Goal: Task Accomplishment & Management: Complete application form

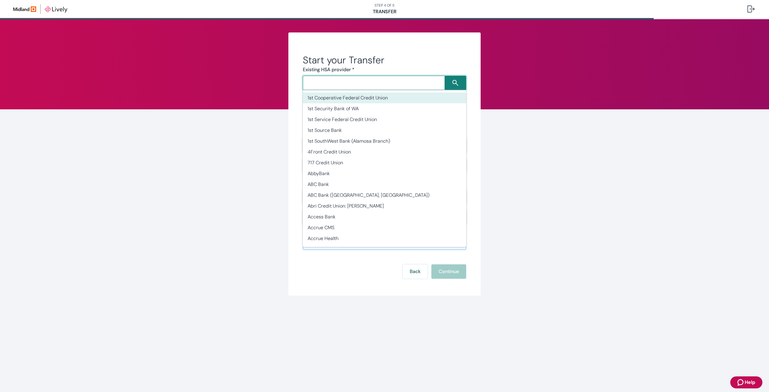
click at [380, 85] on input "Search input" at bounding box center [375, 83] width 140 height 8
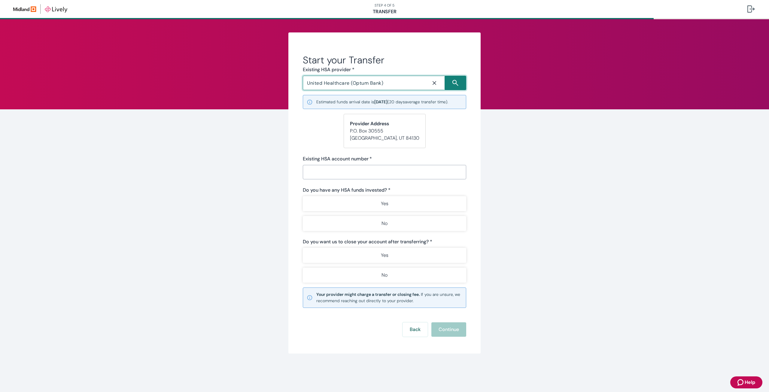
type input "United Healthcare (Optum Bank)"
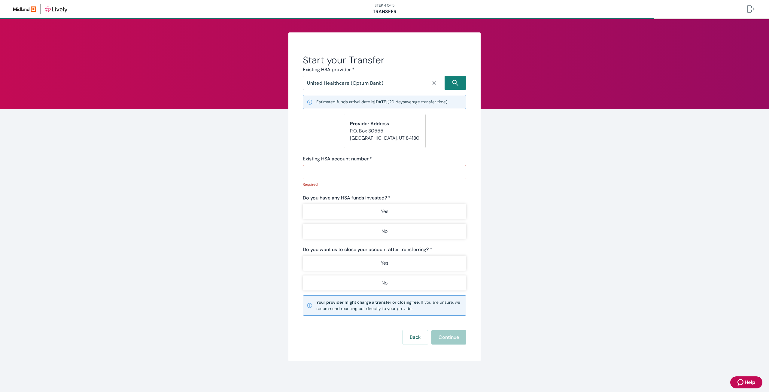
click at [388, 209] on div "Do you have any HSA funds invested? * Yes No" at bounding box center [385, 216] width 164 height 44
click at [388, 210] on button "Yes" at bounding box center [385, 211] width 164 height 15
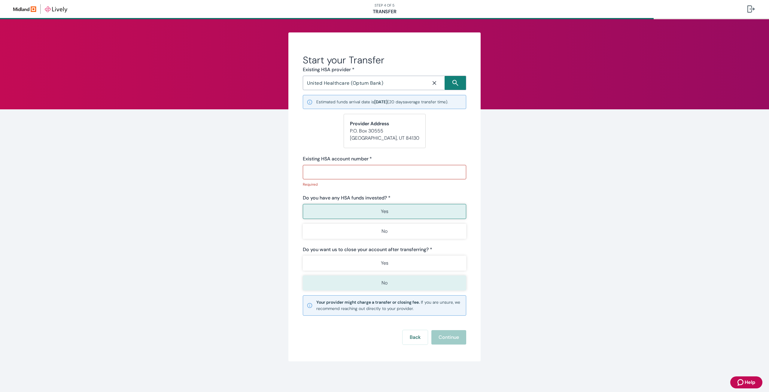
click at [426, 289] on button "No" at bounding box center [385, 283] width 164 height 15
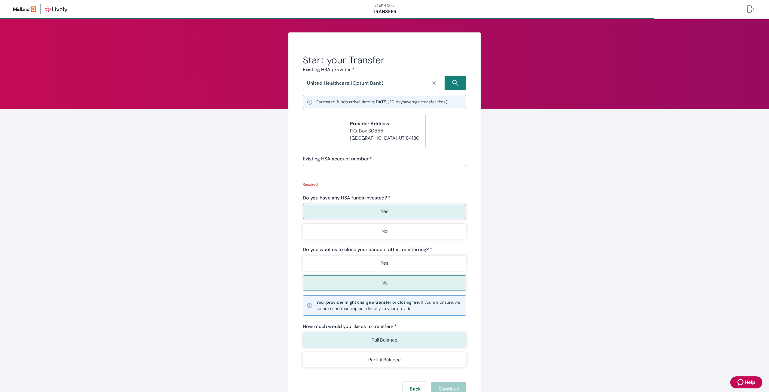
click at [411, 343] on button "Full Balance" at bounding box center [385, 340] width 164 height 15
click at [372, 179] on div "​" at bounding box center [385, 172] width 164 height 14
click at [372, 174] on input "Existing HSA account number   *" at bounding box center [385, 172] width 164 height 12
click at [387, 174] on input "Existing HSA account number   *" at bounding box center [385, 172] width 164 height 12
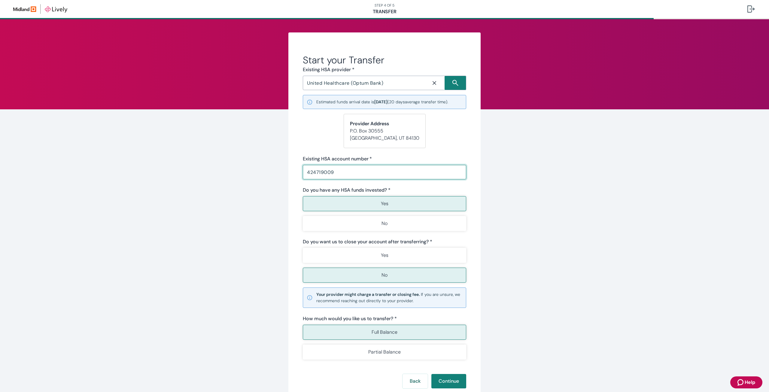
type input "424719009"
click at [313, 139] on form "Start your Transfer Existing HSA provider * United Healthcare (Optum Bank) ​ Es…" at bounding box center [385, 221] width 164 height 335
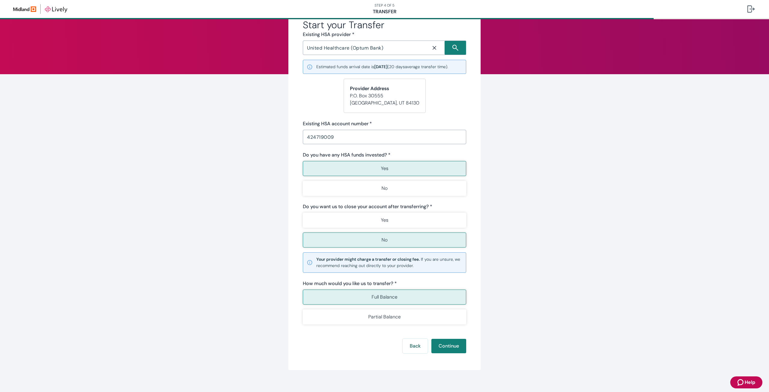
scroll to position [48, 0]
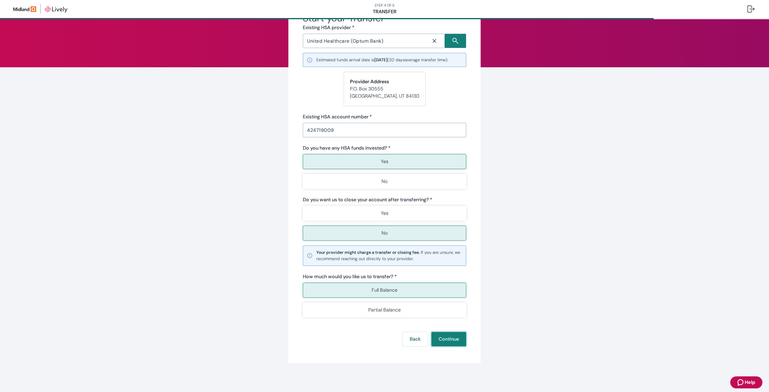
click at [444, 337] on button "Continue" at bounding box center [449, 339] width 35 height 14
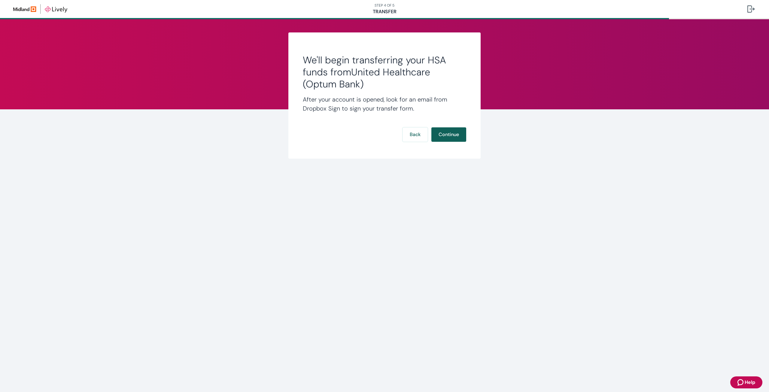
click at [453, 136] on button "Continue" at bounding box center [449, 134] width 35 height 14
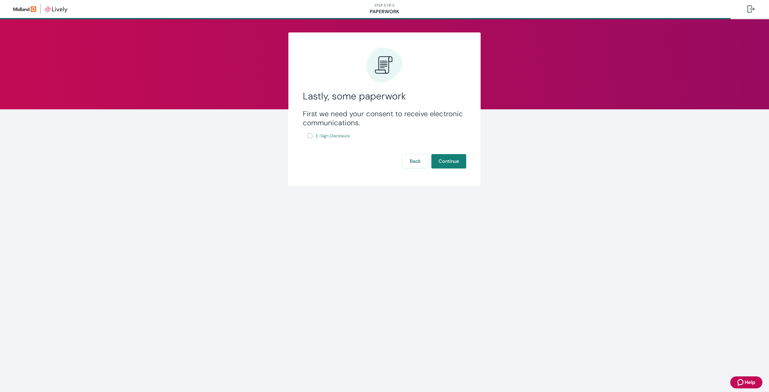
click at [311, 133] on input "E-Sign Disclosure" at bounding box center [310, 135] width 5 height 5
checkbox input "true"
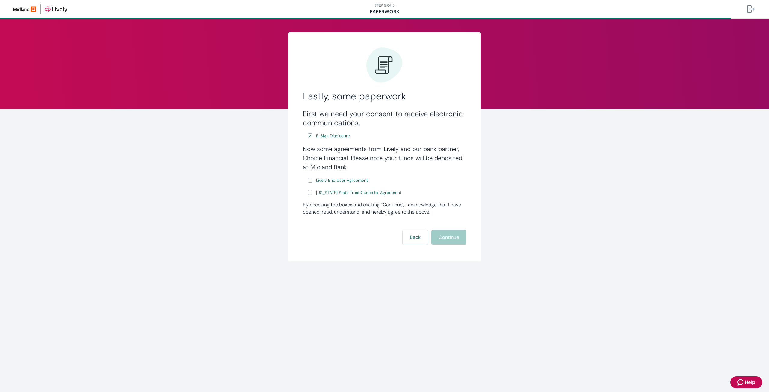
click at [309, 182] on input "Lively End User Agreement" at bounding box center [310, 180] width 5 height 5
checkbox input "true"
click at [309, 191] on input "[US_STATE] State Trust Custodial Agreement" at bounding box center [310, 192] width 5 height 5
checkbox input "true"
click at [449, 235] on button "Continue" at bounding box center [449, 237] width 35 height 14
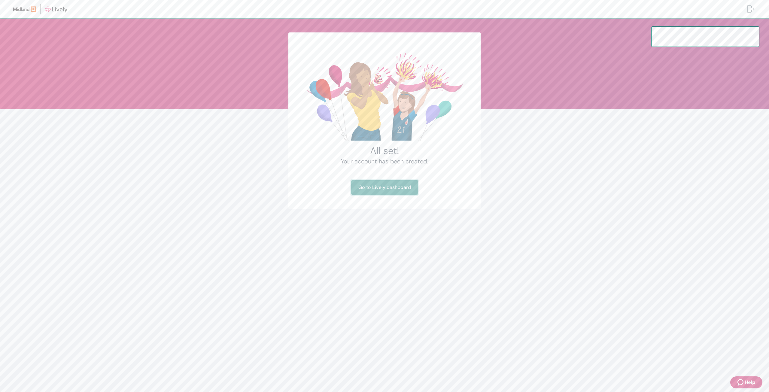
click at [396, 185] on link "Go to Lively dashboard" at bounding box center [384, 187] width 67 height 14
